Goal: Task Accomplishment & Management: Use online tool/utility

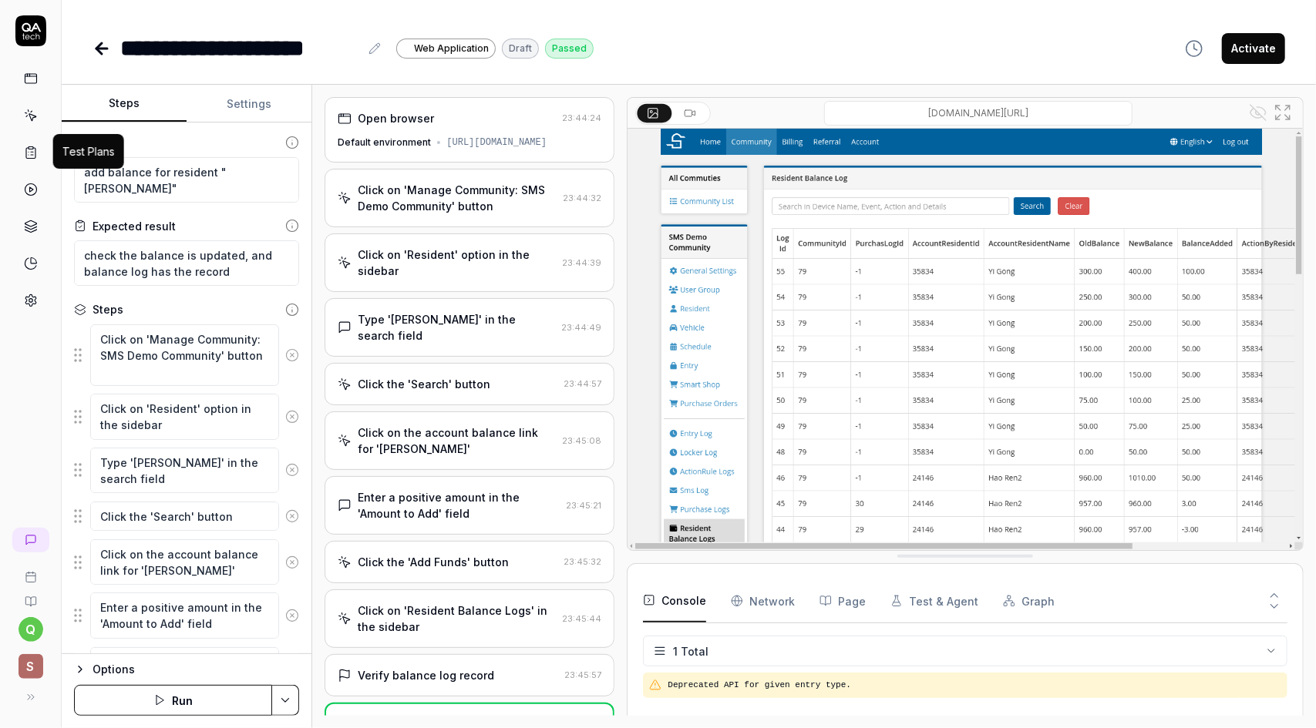
scroll to position [438, 0]
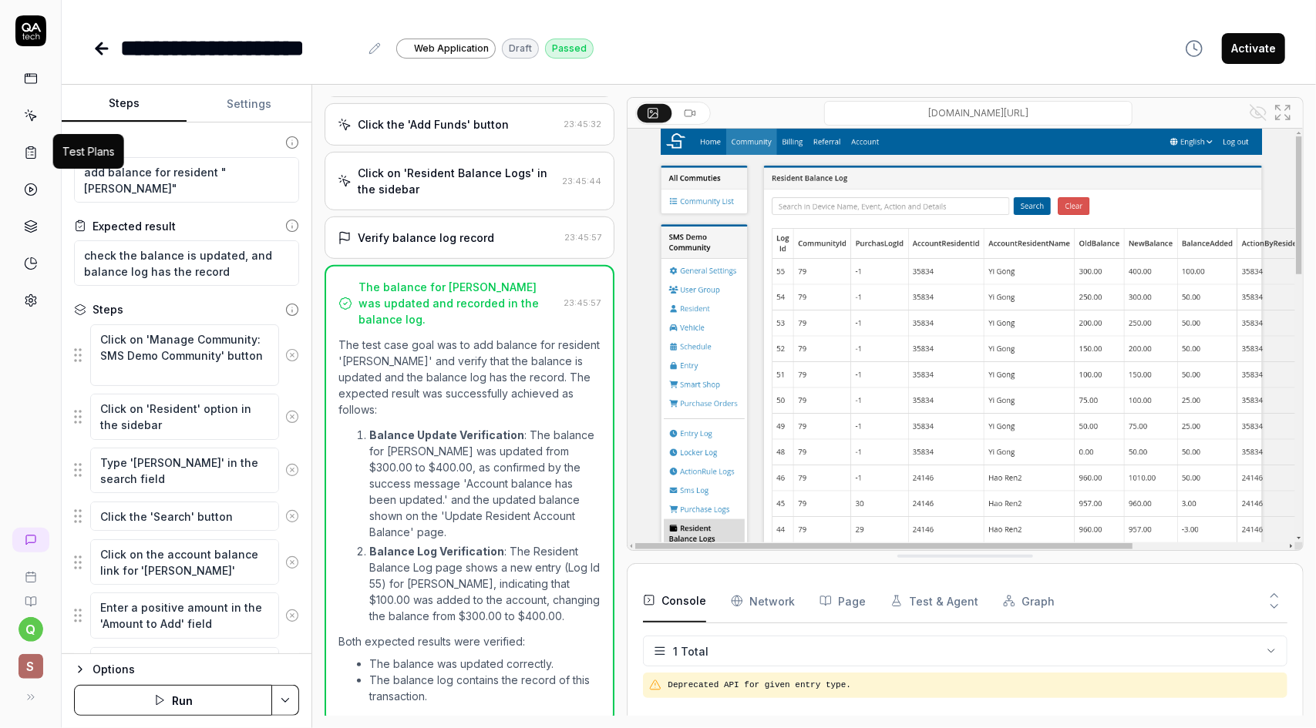
type textarea "*"
click at [31, 149] on icon at bounding box center [31, 153] width 14 height 14
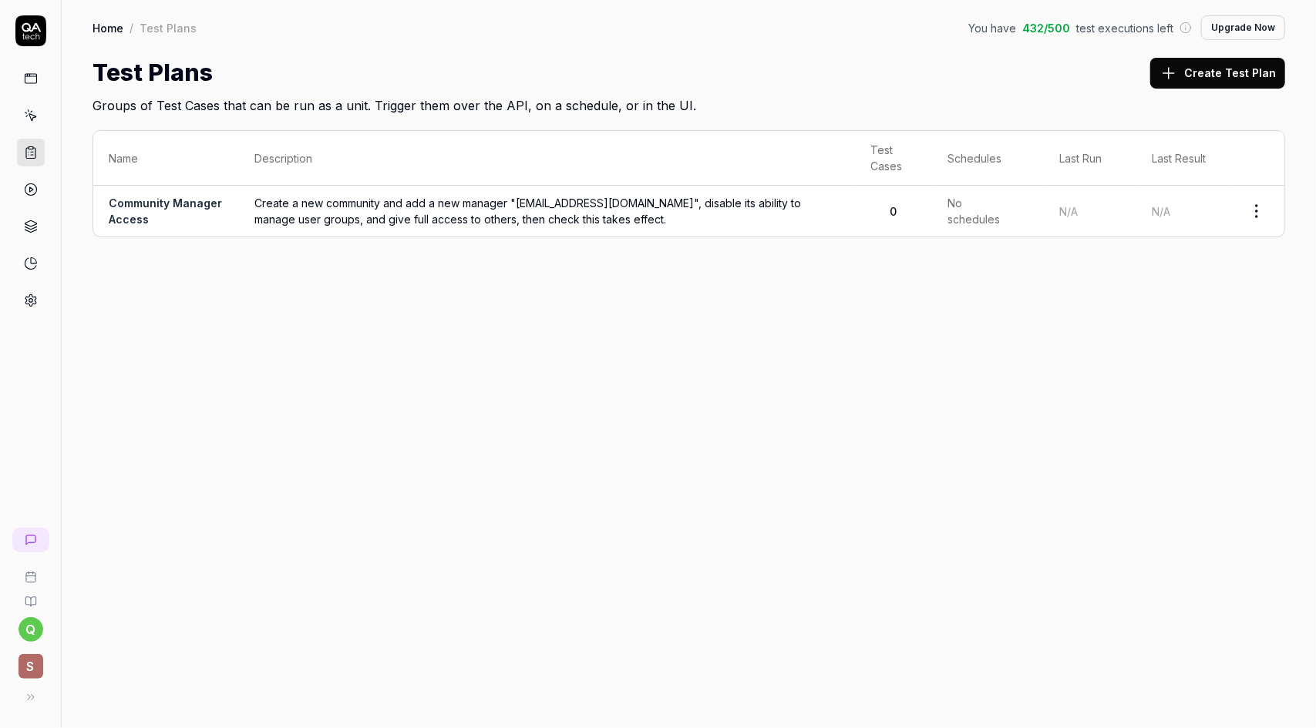
click at [621, 214] on span "Create a new community and add a new manager "[EMAIL_ADDRESS][DOMAIN_NAME]", di…" at bounding box center [546, 211] width 585 height 32
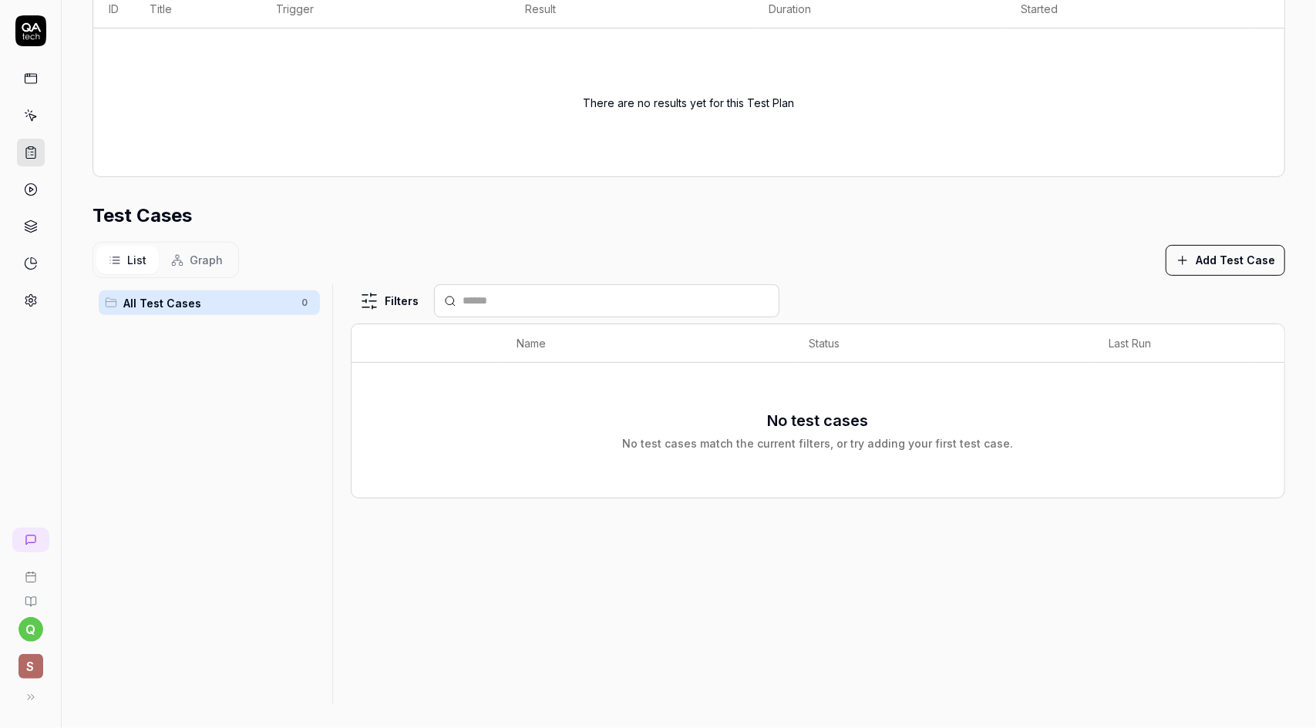
scroll to position [286, 0]
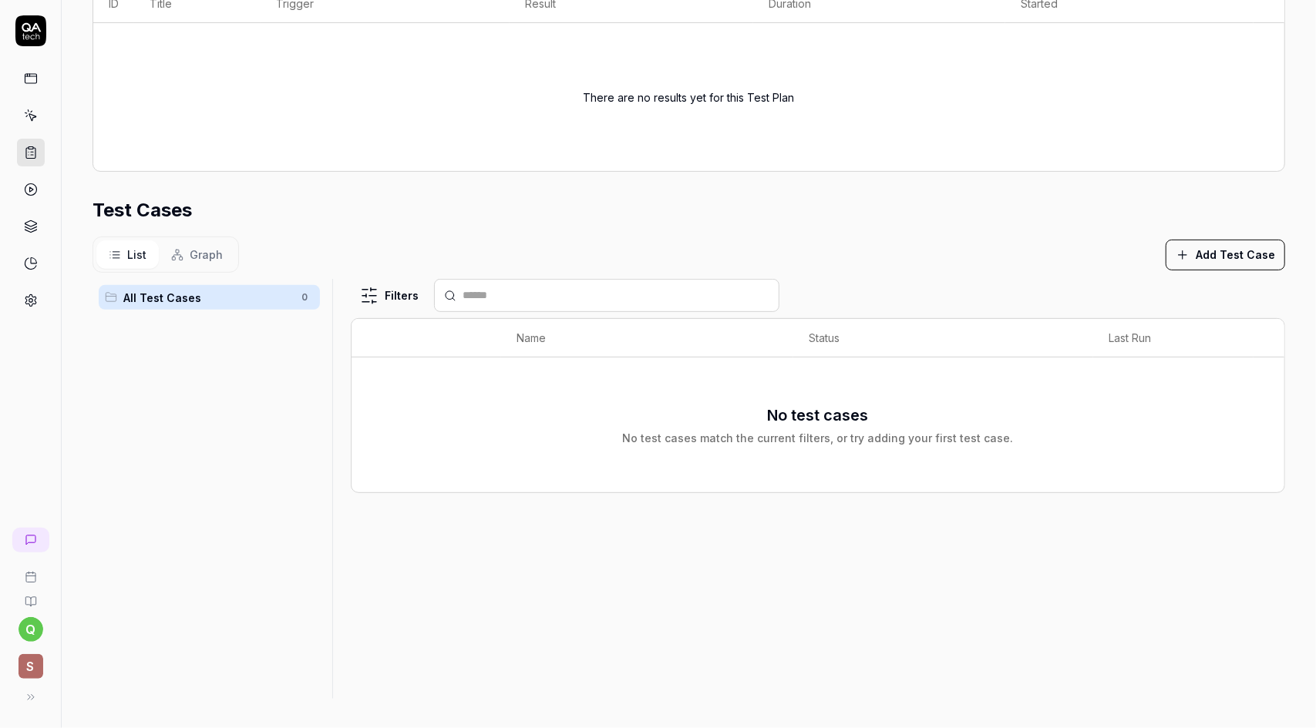
click at [1227, 254] on button "Add Test Case" at bounding box center [1224, 255] width 119 height 31
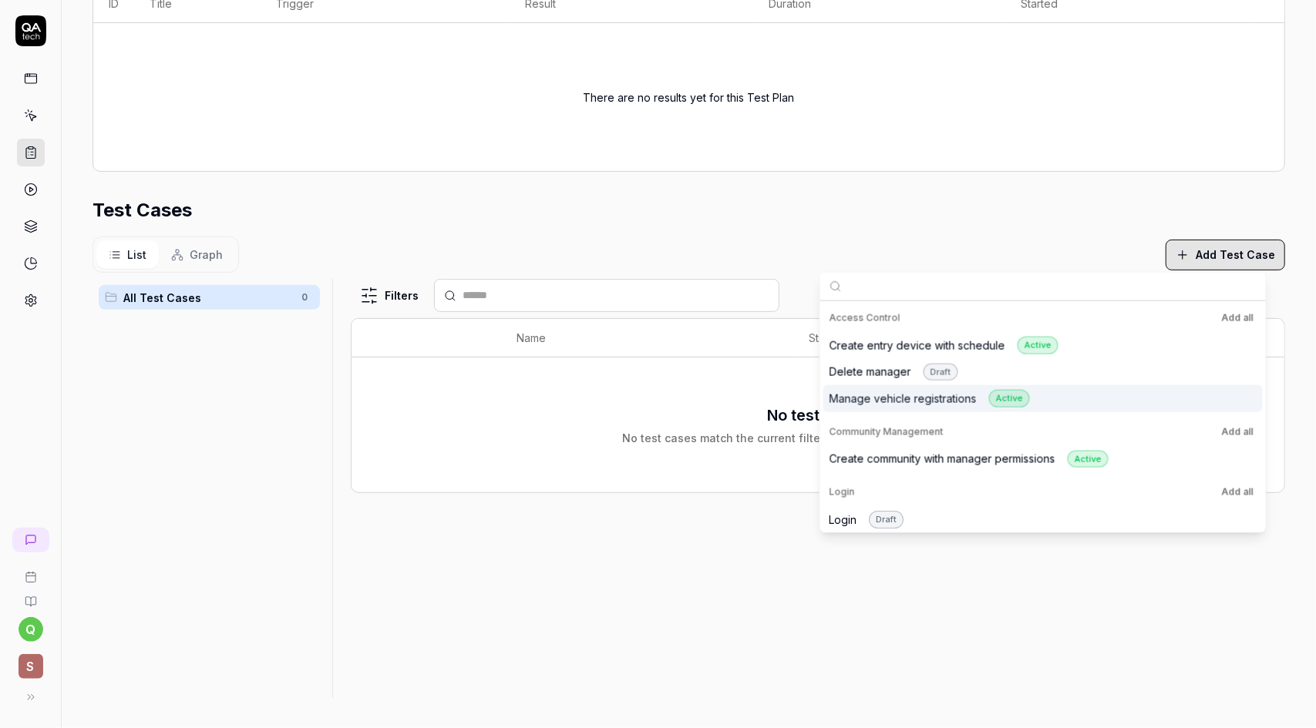
click at [883, 399] on div "Manage vehicle registrations Active" at bounding box center [929, 399] width 200 height 18
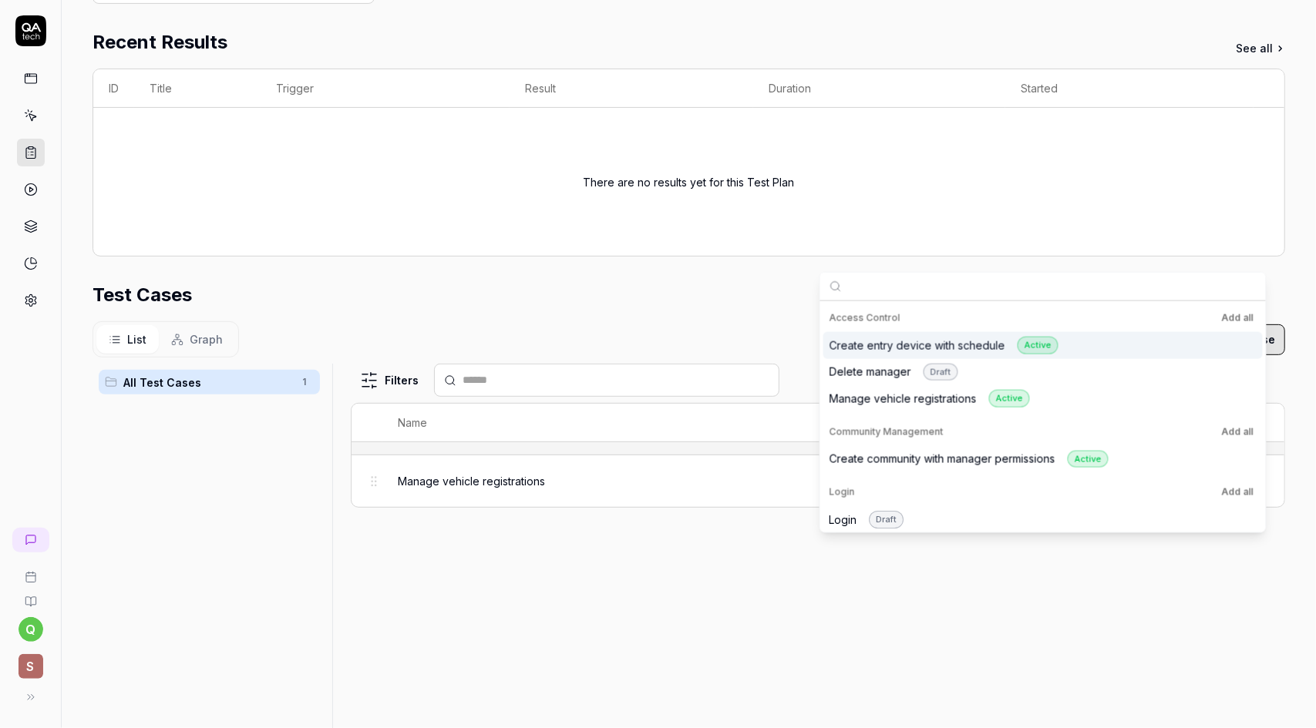
scroll to position [370, 0]
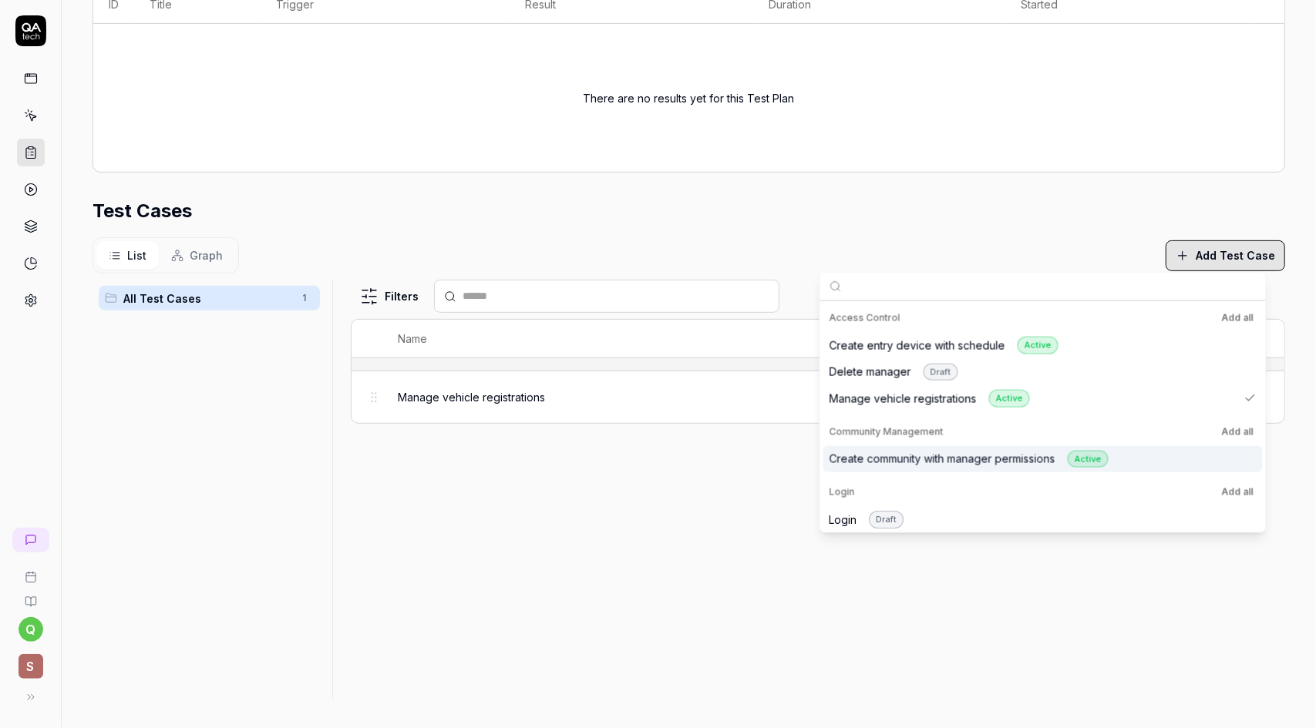
click at [886, 463] on div "Create community with manager permissions Active" at bounding box center [968, 459] width 279 height 18
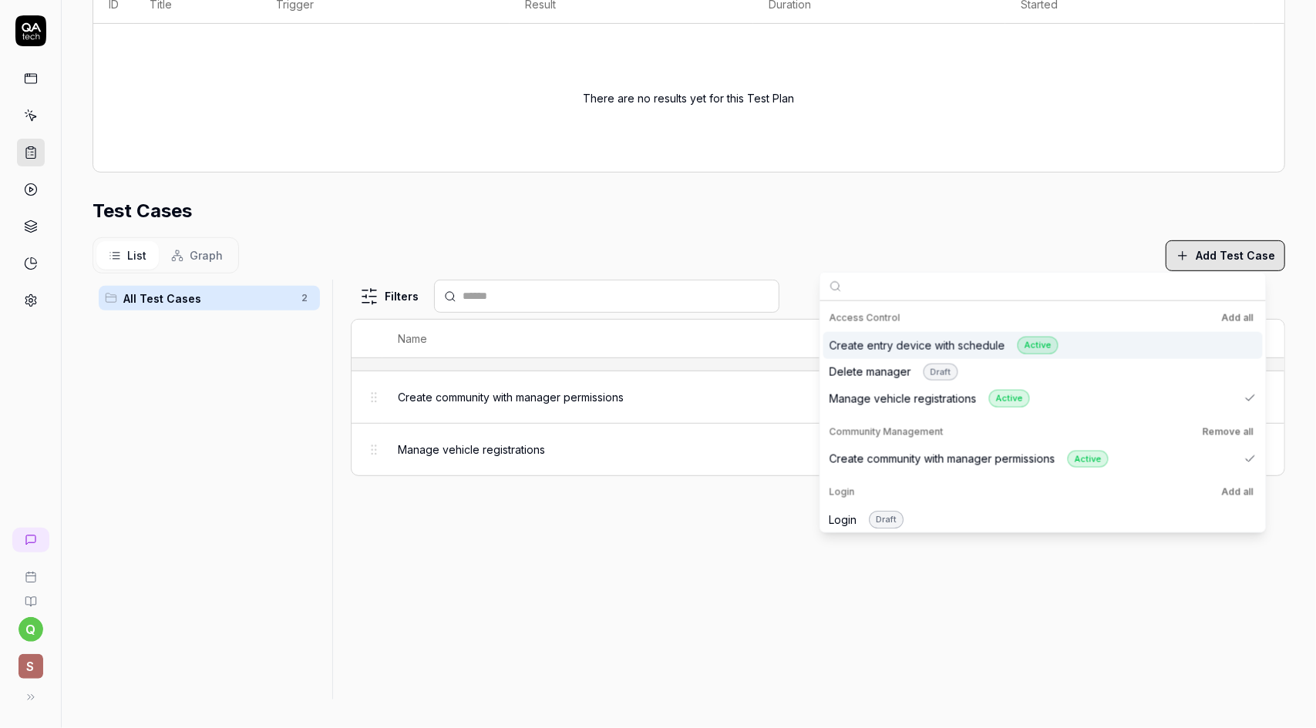
click at [881, 339] on div "Create entry device with schedule Active" at bounding box center [943, 346] width 229 height 18
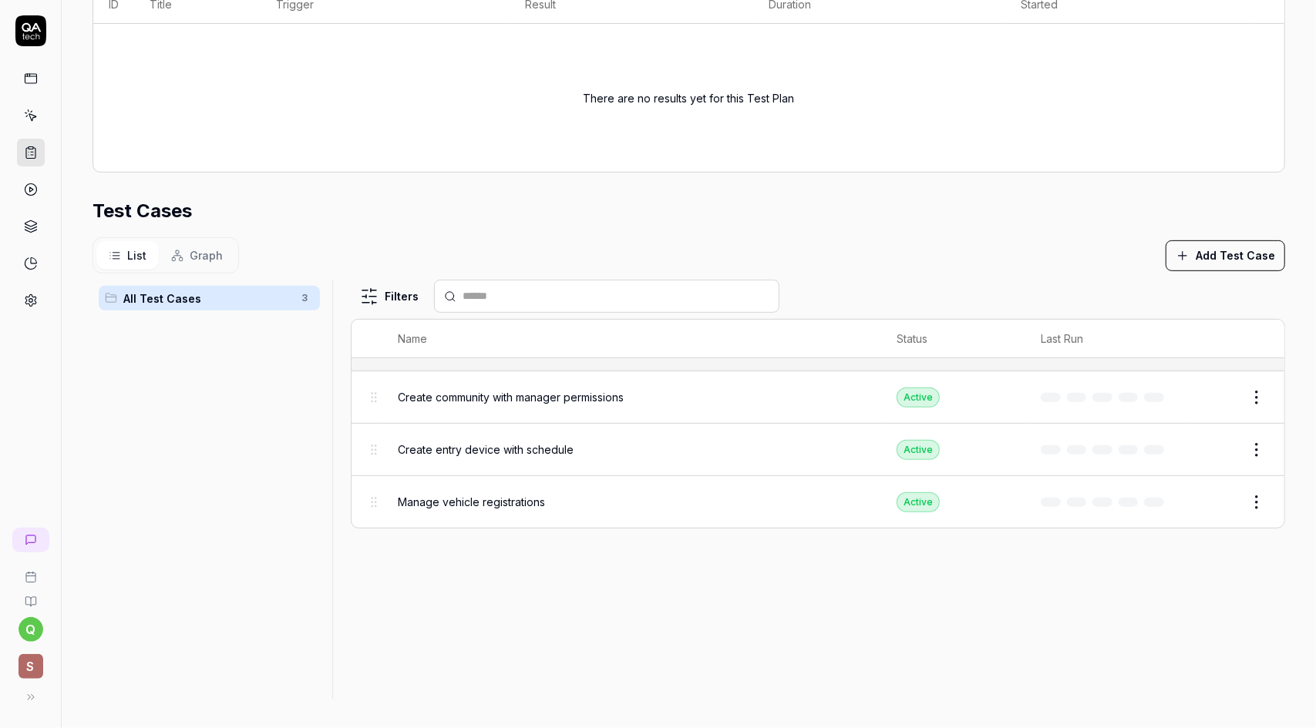
click at [721, 563] on div "Filters Name Status Last Run Create community with manager permissions Active E…" at bounding box center [818, 490] width 934 height 420
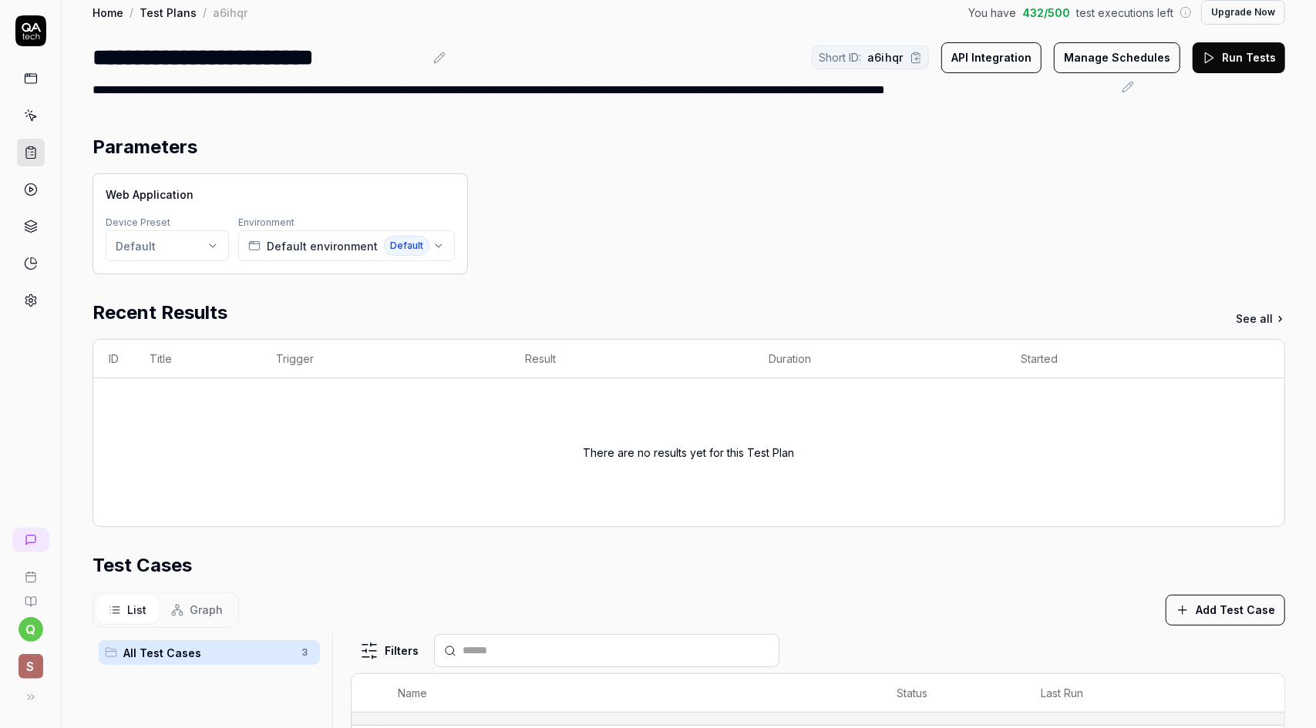
scroll to position [0, 0]
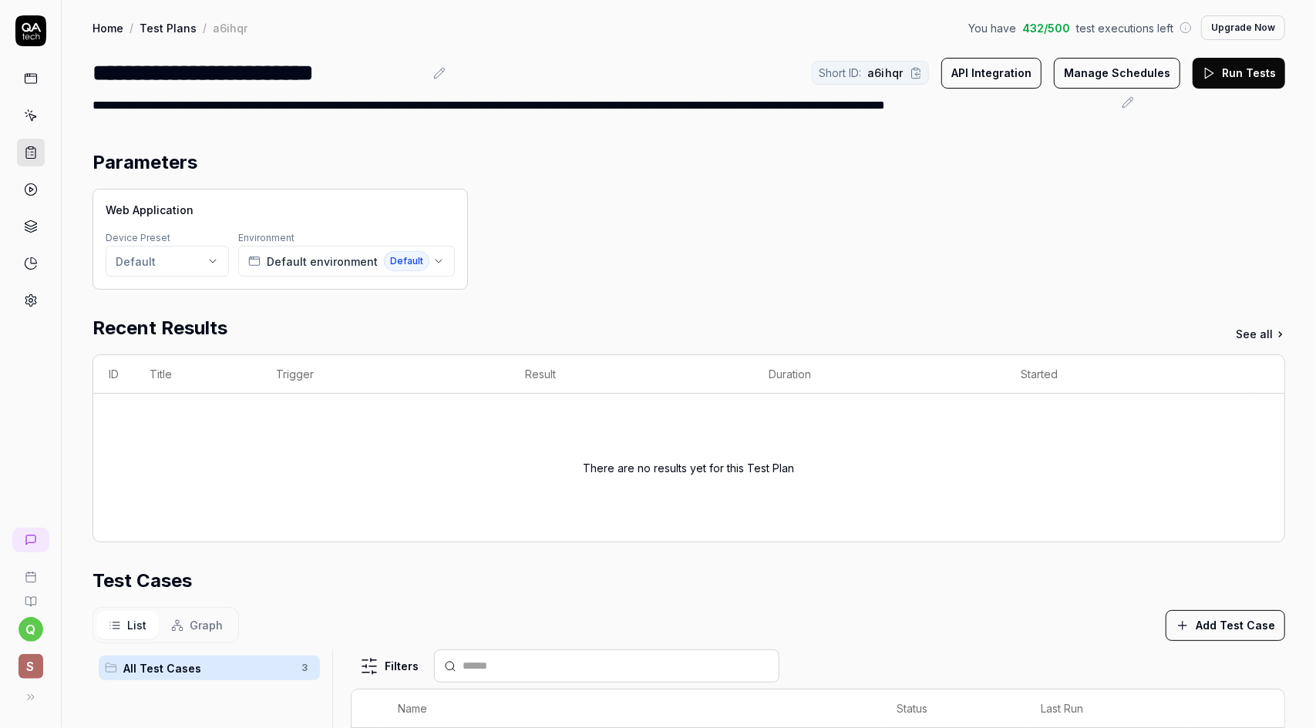
click at [866, 185] on section "Parameters Web Application Device Preset Default Environment Default environmen…" at bounding box center [688, 219] width 1192 height 141
click at [740, 187] on section "Parameters Web Application Device Preset Default Environment Default environmen…" at bounding box center [688, 219] width 1192 height 141
click at [688, 209] on div "Web Application Device Preset Default Environment Default environment Default" at bounding box center [688, 239] width 1192 height 101
click at [657, 186] on section "Parameters Web Application Device Preset Default Environment Default environmen…" at bounding box center [688, 219] width 1192 height 141
click at [723, 179] on section "Parameters Web Application Device Preset Default Environment Default environmen…" at bounding box center [688, 219] width 1192 height 141
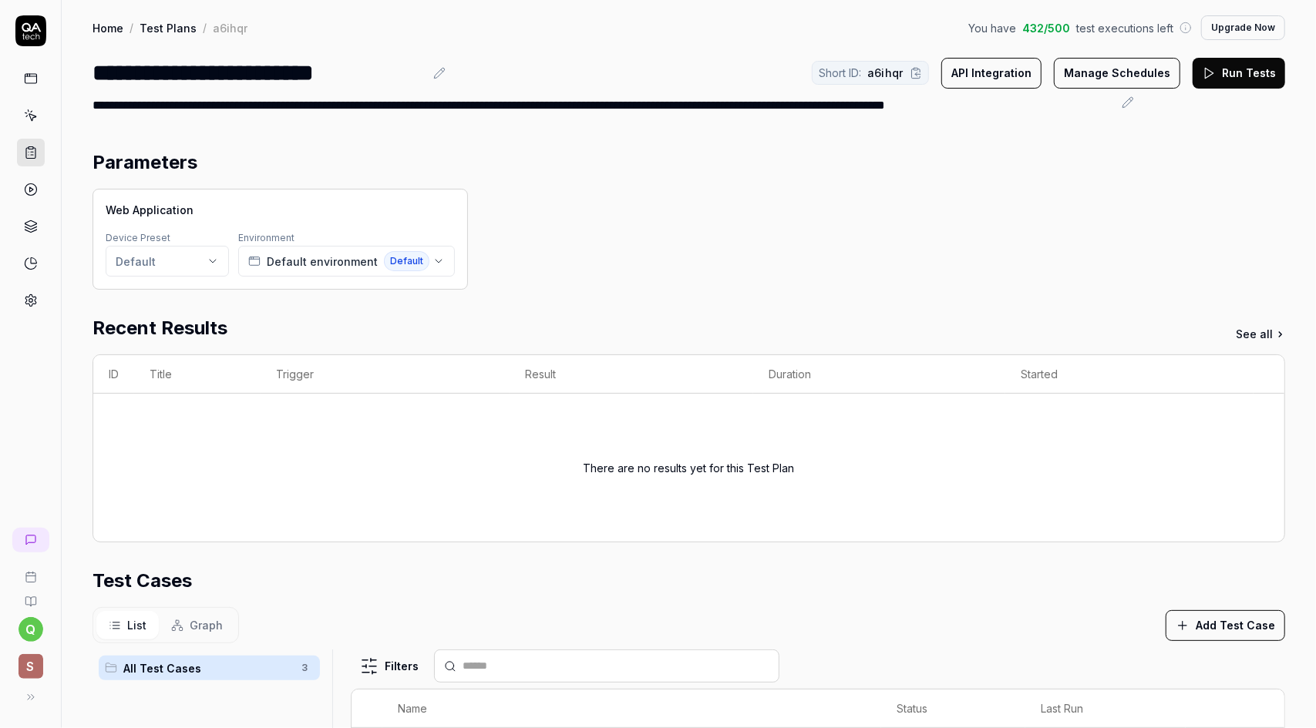
click at [899, 200] on div "Web Application Device Preset Default Environment Default environment Default" at bounding box center [688, 239] width 1192 height 101
click at [741, 243] on div "Web Application Device Preset Default Environment Default environment Default" at bounding box center [688, 239] width 1192 height 101
click at [577, 207] on div "Web Application Device Preset Default Environment Default environment Default" at bounding box center [688, 239] width 1192 height 101
click at [612, 25] on div "Home / Test Plans / a6ihqr You have 432 / 500 test executions left Upgrade Now" at bounding box center [688, 27] width 1192 height 25
click at [625, 272] on div "Web Application Device Preset Default Environment Default environment Default" at bounding box center [688, 239] width 1192 height 101
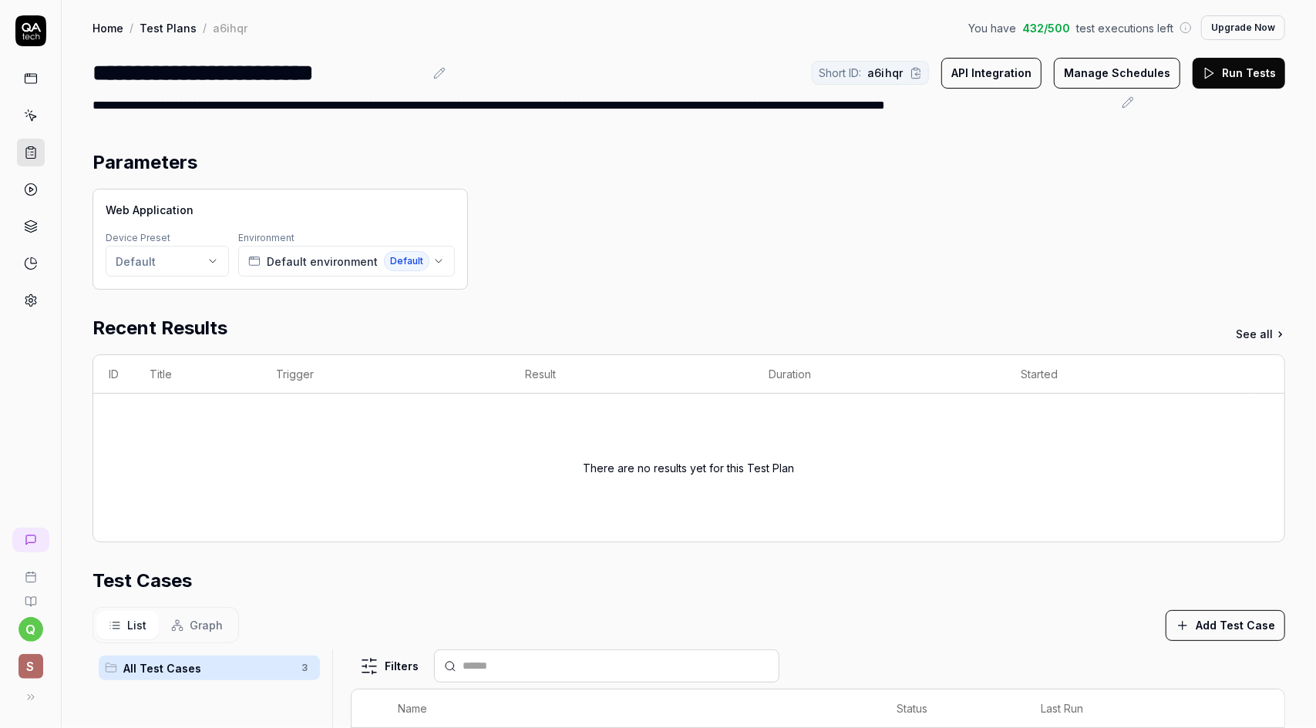
click at [612, 187] on section "Parameters Web Application Device Preset Default Environment Default environmen…" at bounding box center [688, 219] width 1192 height 141
click at [518, 200] on div "Web Application Device Preset Default Environment Default environment Default" at bounding box center [688, 239] width 1192 height 101
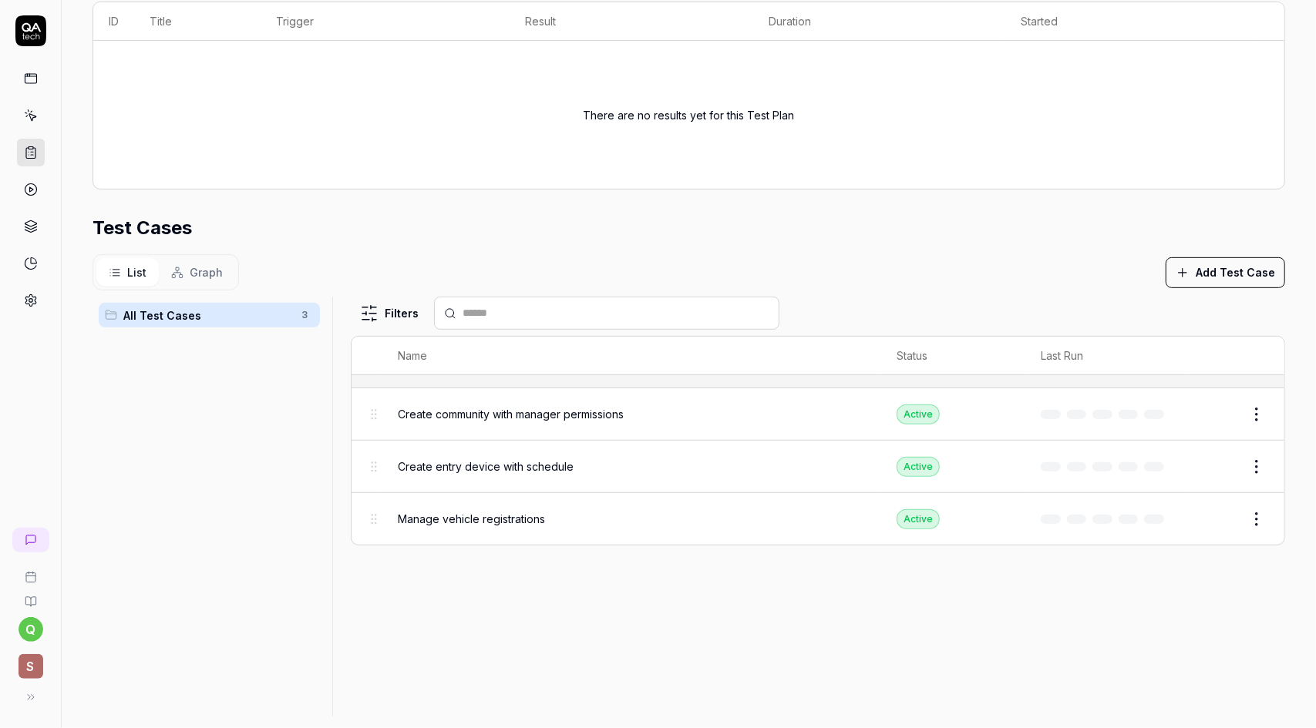
scroll to position [370, 0]
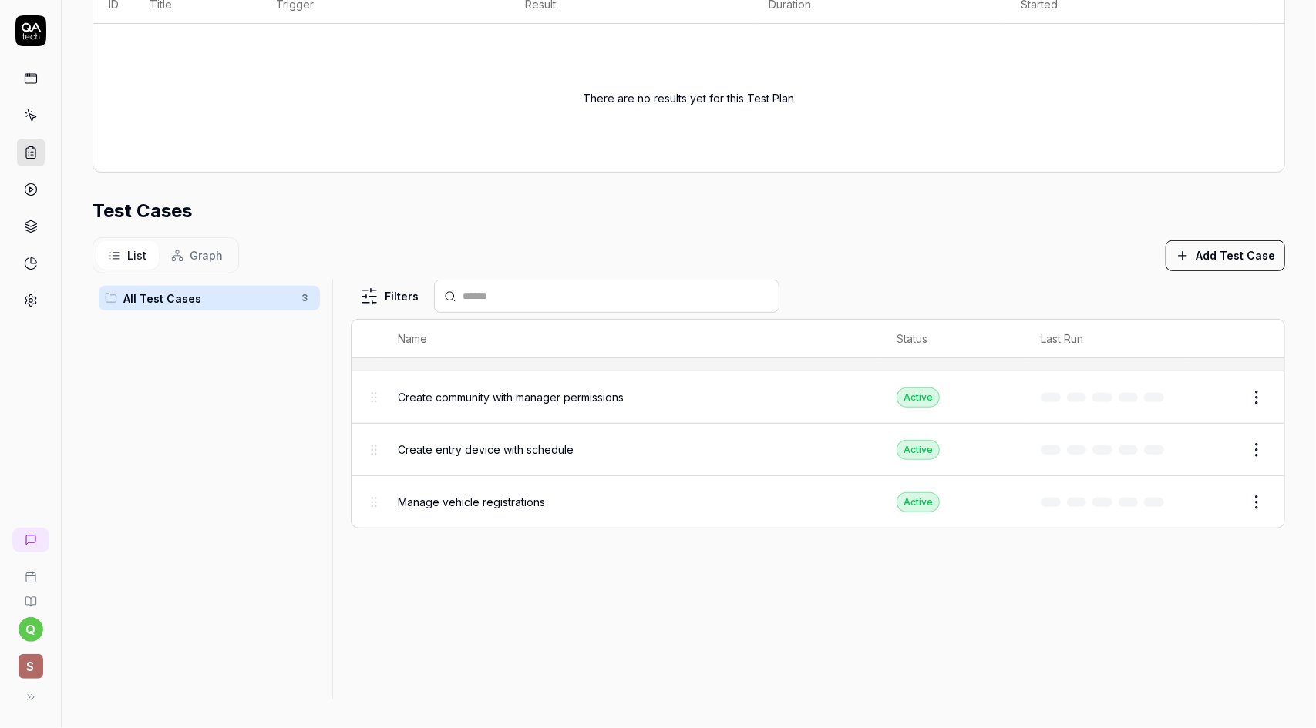
click at [836, 242] on div "List Graph Add Test Case" at bounding box center [688, 255] width 1192 height 36
click at [842, 232] on section "Test Cases List Graph Add Test Case All Test Cases 3 Filters Name Status Last R…" at bounding box center [688, 448] width 1192 height 503
click at [956, 204] on div "Test Cases" at bounding box center [688, 211] width 1192 height 28
click at [944, 234] on section "Test Cases List Graph Add Test Case All Test Cases 3 Filters Name Status Last R…" at bounding box center [688, 448] width 1192 height 503
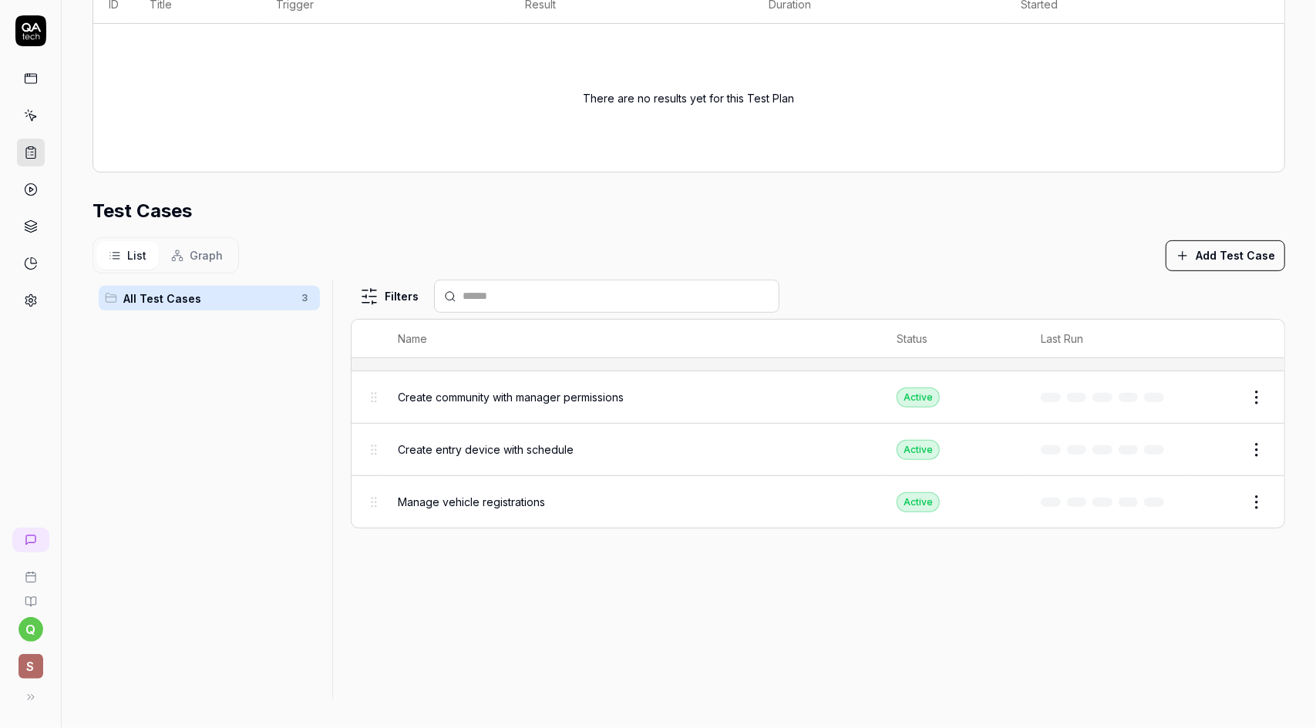
click at [937, 222] on div "Test Cases" at bounding box center [688, 211] width 1192 height 28
